Goal: Task Accomplishment & Management: Use online tool/utility

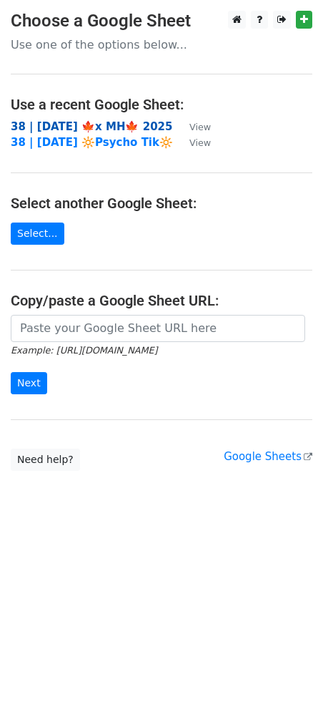
click at [62, 124] on strong "38 | [DATE] 🍁x MH🍁 2025" at bounding box center [92, 126] width 162 height 13
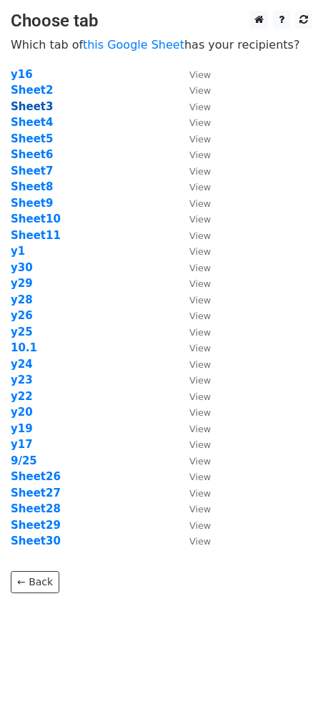
click at [44, 109] on strong "Sheet3" at bounding box center [32, 106] width 42 height 13
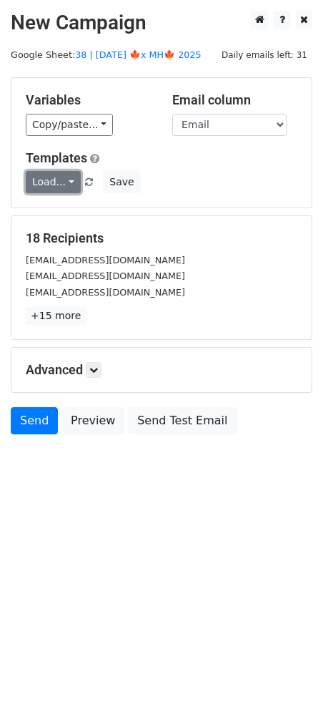
click at [54, 180] on link "Load..." at bounding box center [53, 182] width 55 height 22
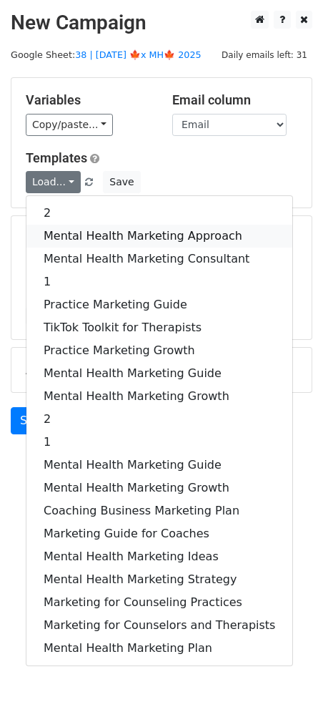
click at [79, 237] on link "Mental Health Marketing Approach" at bounding box center [159, 236] width 266 height 23
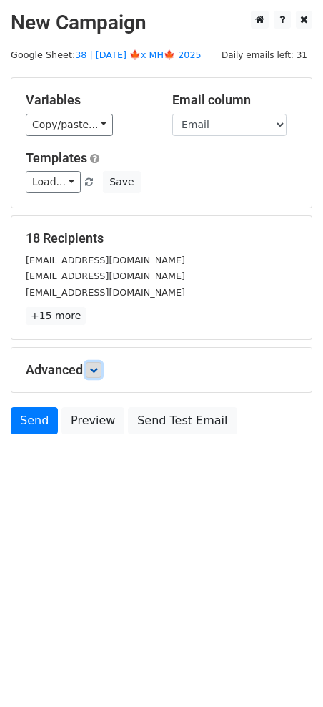
click at [98, 369] on icon at bounding box center [93, 370] width 9 height 9
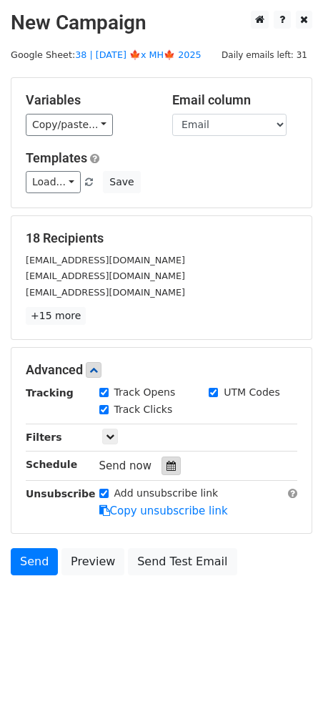
click at [167, 465] on icon at bounding box center [171, 466] width 9 height 10
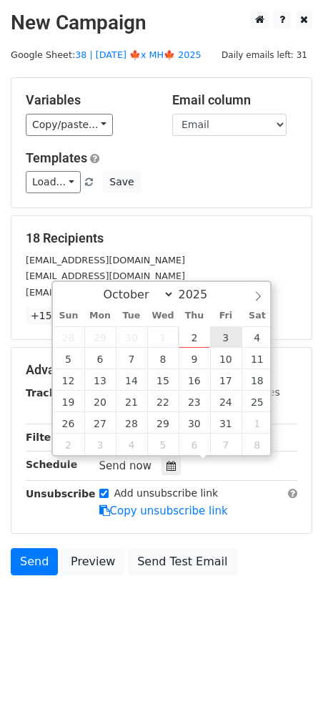
type input "2025-10-03 12:00"
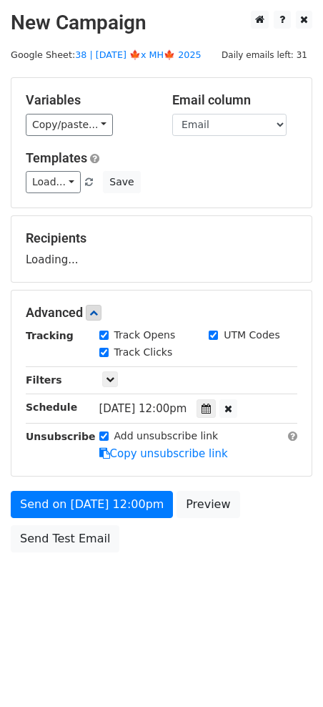
click at [141, 486] on form "Variables Copy/paste... {{Email}} Email column Email Templates Load... 2 Mental…" at bounding box center [162, 318] width 302 height 482
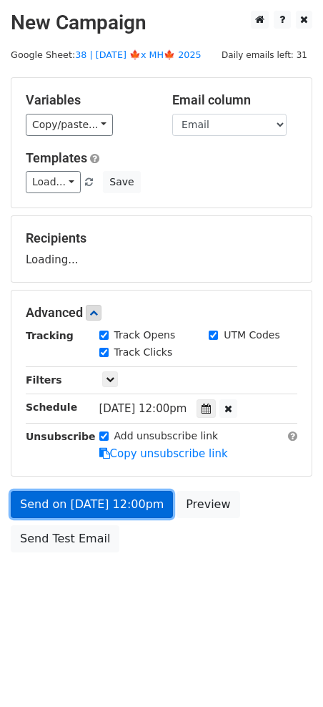
click at [133, 507] on link "Send on Oct 3 at 12:00pm" at bounding box center [92, 504] width 162 height 27
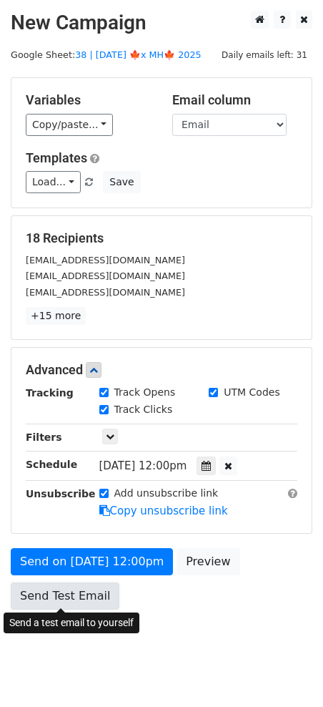
click at [24, 592] on link "Send Test Email" at bounding box center [65, 595] width 109 height 27
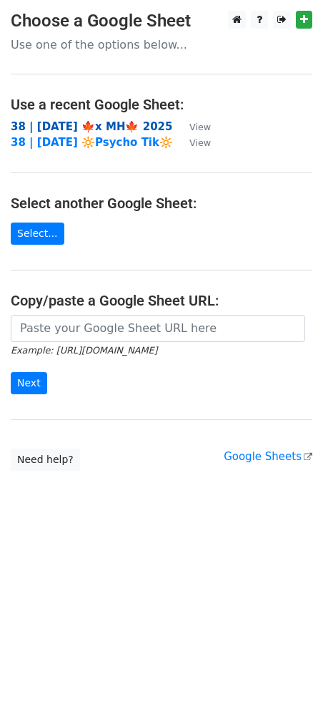
click at [65, 121] on strong "38 | SEP 25 🍁x MH🍁 2025" at bounding box center [92, 126] width 162 height 13
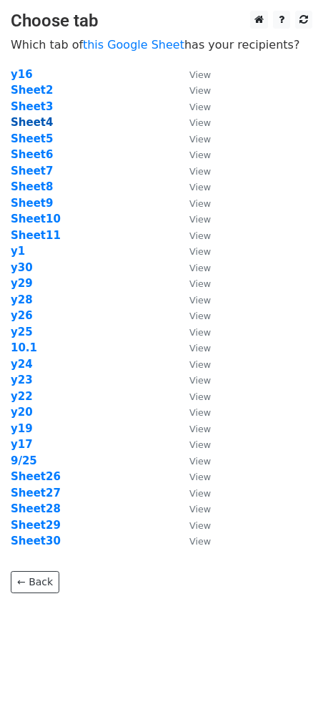
click at [42, 126] on strong "Sheet4" at bounding box center [32, 122] width 42 height 13
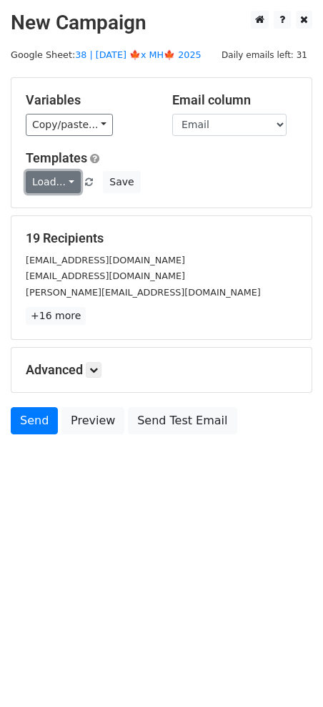
click at [53, 172] on link "Load..." at bounding box center [53, 182] width 55 height 22
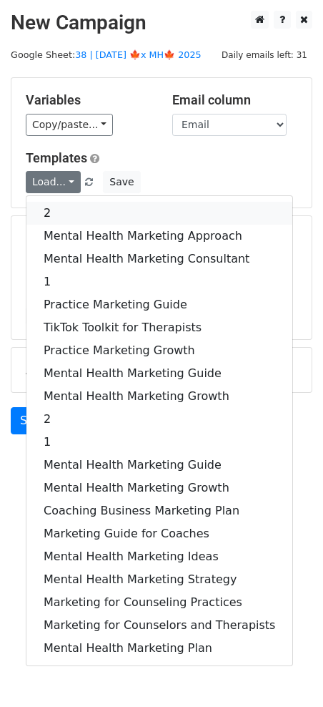
click at [60, 208] on link "2" at bounding box center [159, 213] width 266 height 23
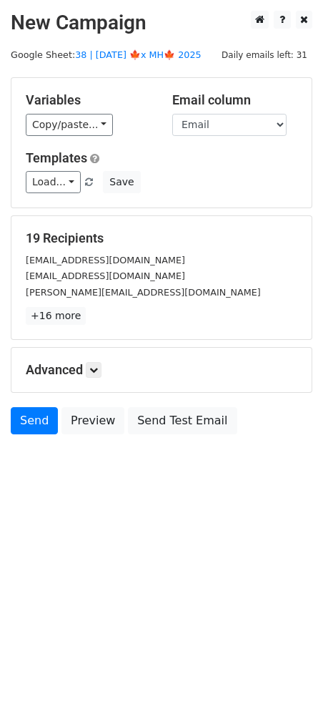
click at [97, 383] on div "Advanced Tracking Track Opens UTM Codes Track Clicks Filters Only include sprea…" at bounding box center [161, 370] width 301 height 44
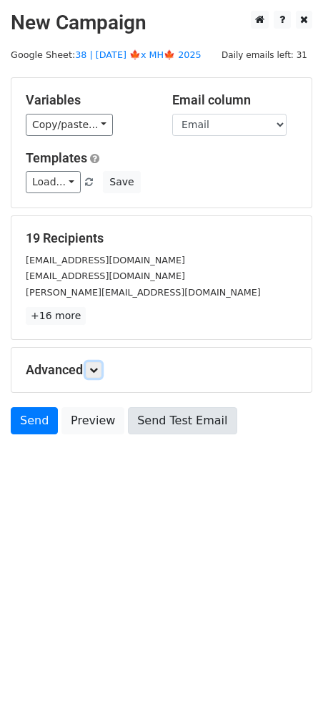
drag, startPoint x: 97, startPoint y: 369, endPoint x: 167, endPoint y: 443, distance: 101.7
click at [97, 369] on icon at bounding box center [93, 370] width 9 height 9
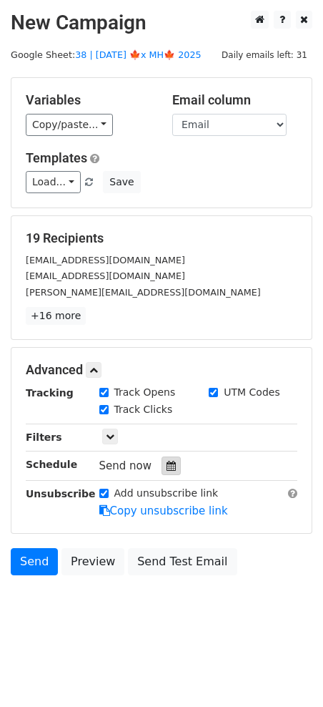
click at [168, 461] on icon at bounding box center [171, 466] width 9 height 10
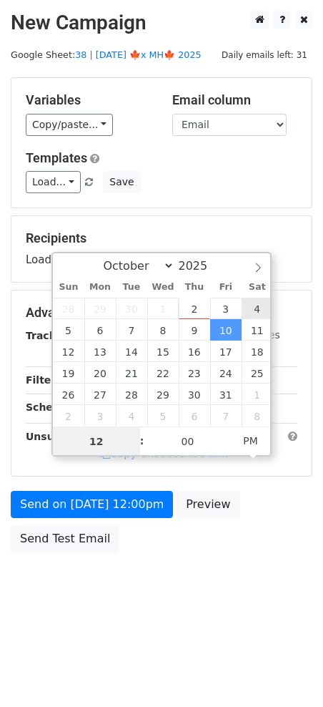
type input "2025-10-04 12:00"
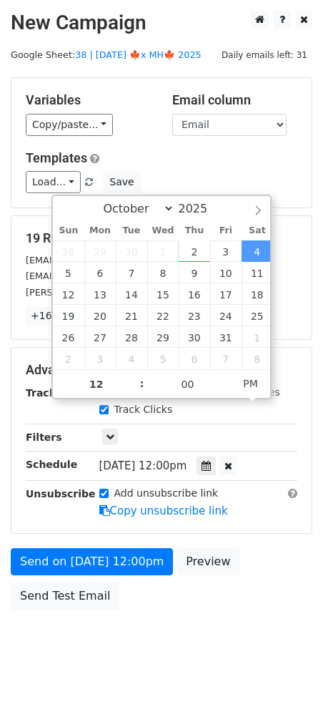
click at [108, 575] on div "Send on Oct 4 at 12:00pm Preview Send Test Email" at bounding box center [161, 582] width 323 height 69
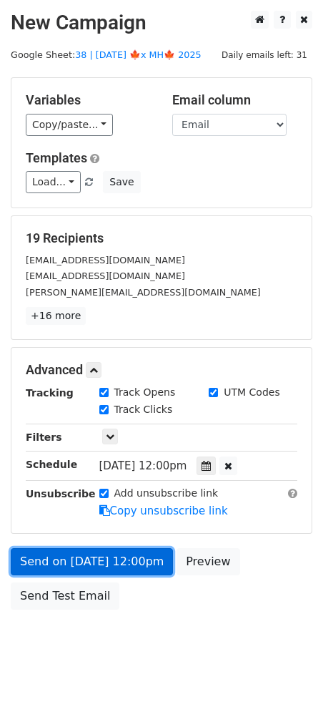
click at [86, 572] on link "Send on Oct 4 at 12:00pm" at bounding box center [92, 561] width 162 height 27
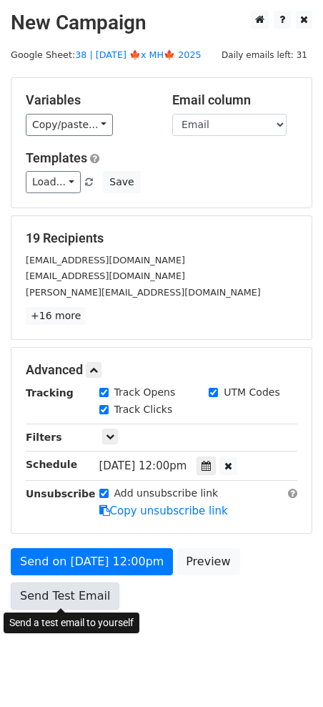
click at [79, 600] on link "Send Test Email" at bounding box center [65, 595] width 109 height 27
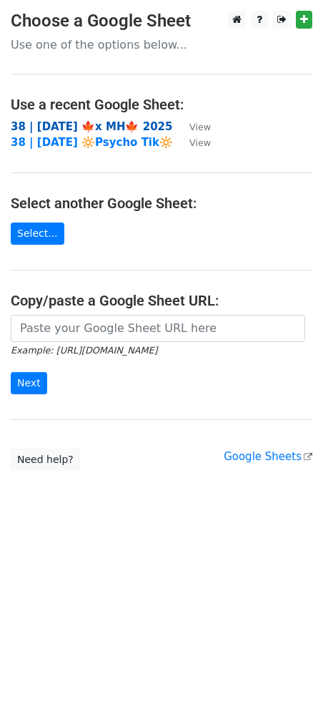
click at [65, 127] on strong "38 | SEP 25 🍁x MH🍁 2025" at bounding box center [92, 126] width 162 height 13
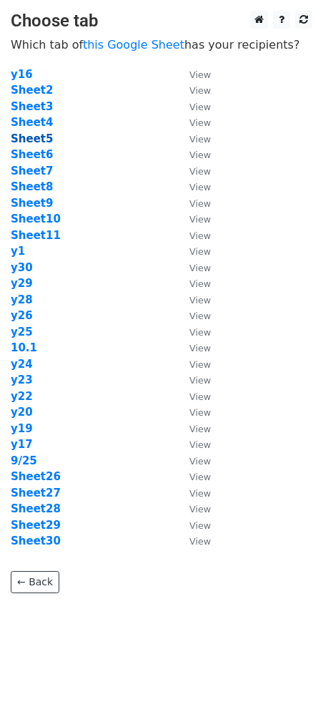
click at [42, 140] on strong "Sheet5" at bounding box center [32, 138] width 42 height 13
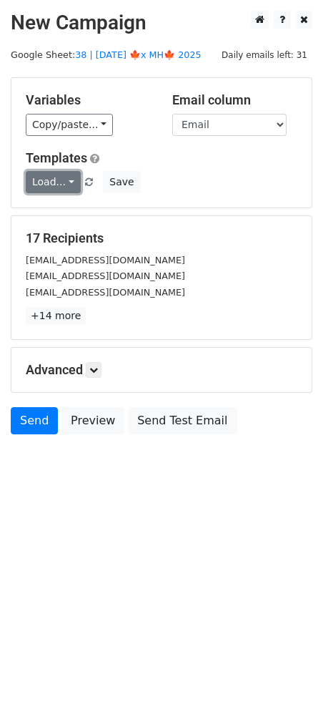
click at [51, 177] on link "Load..." at bounding box center [53, 182] width 55 height 22
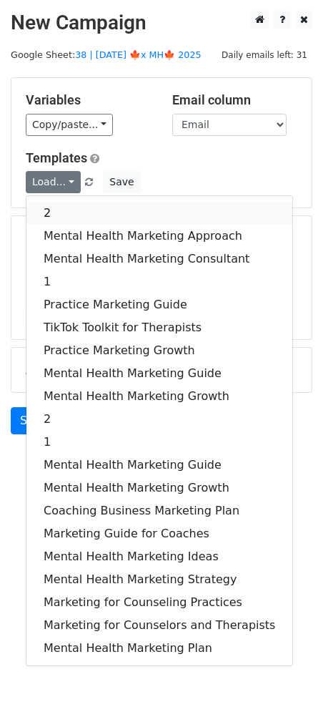
click at [50, 205] on link "2" at bounding box center [159, 213] width 266 height 23
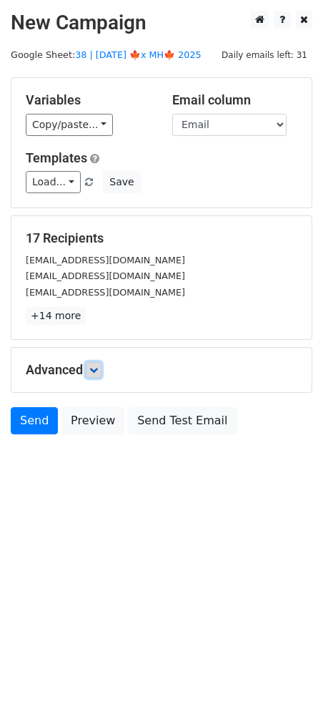
click at [95, 369] on icon at bounding box center [93, 370] width 9 height 9
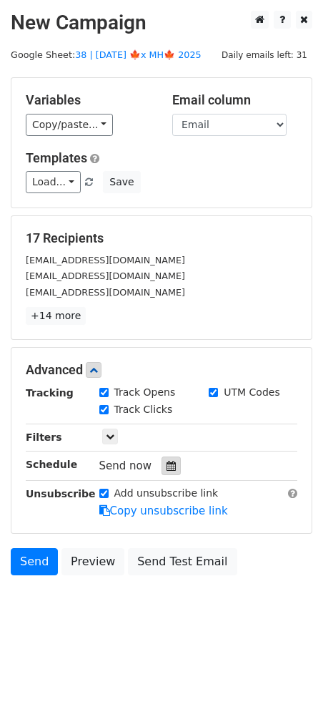
click at [167, 461] on icon at bounding box center [171, 466] width 9 height 10
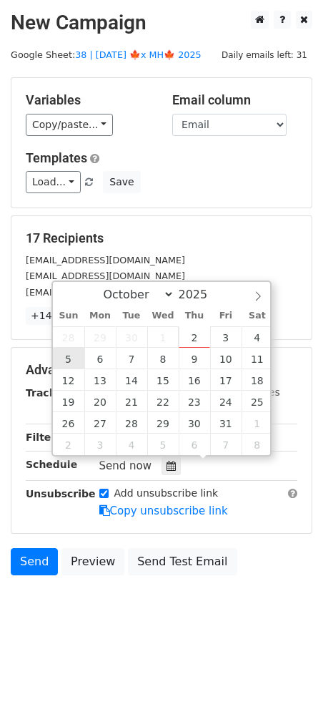
type input "2025-10-05 12:00"
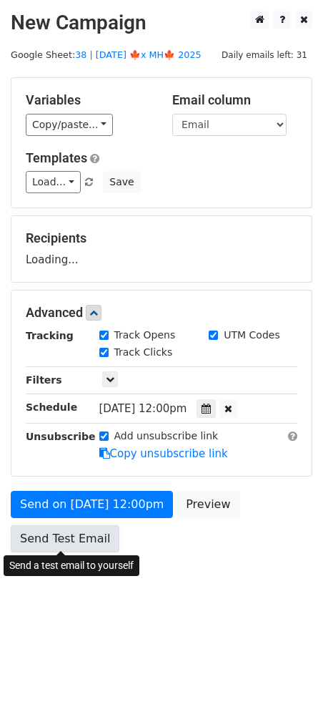
click at [71, 545] on link "Send Test Email" at bounding box center [65, 538] width 109 height 27
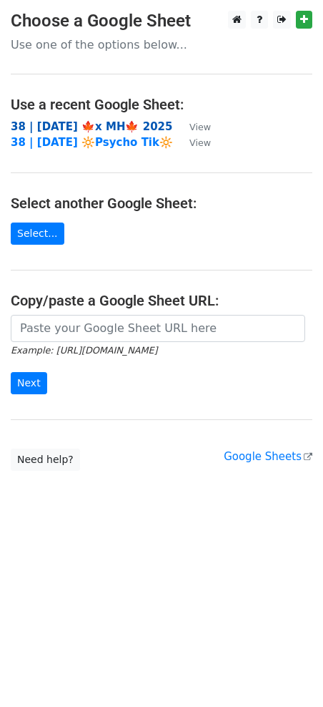
click at [104, 127] on strong "38 | [DATE] 🍁x MH🍁 2025" at bounding box center [92, 126] width 162 height 13
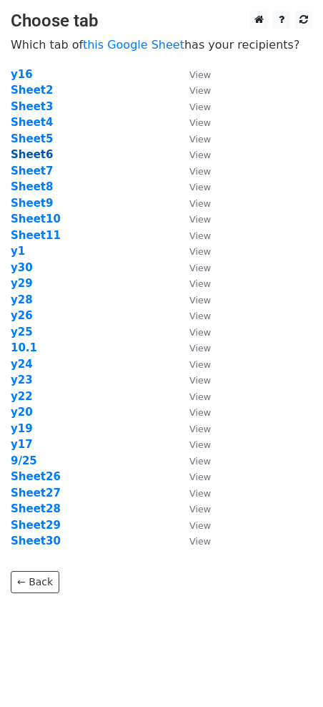
click at [40, 154] on strong "Sheet6" at bounding box center [32, 154] width 42 height 13
